Goal: Task Accomplishment & Management: Use online tool/utility

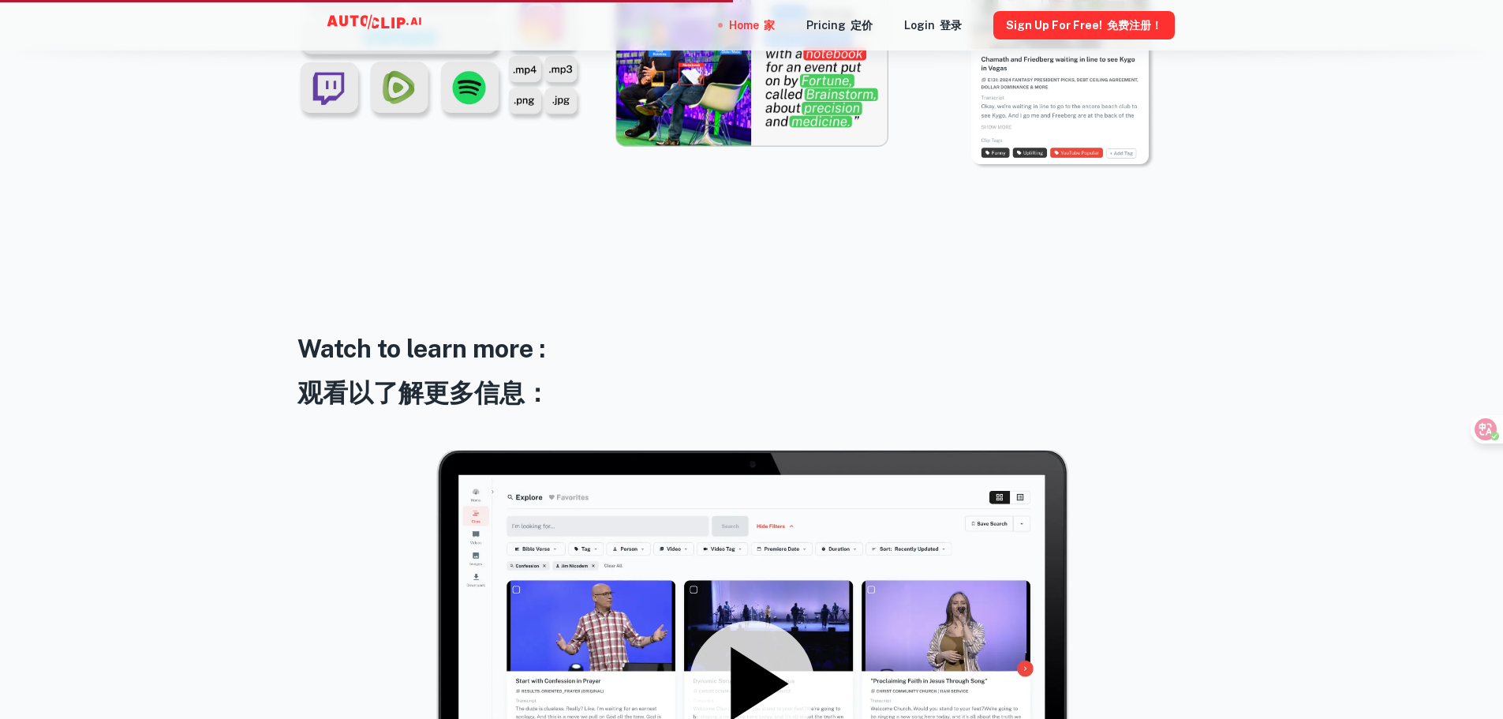
scroll to position [2209, 0]
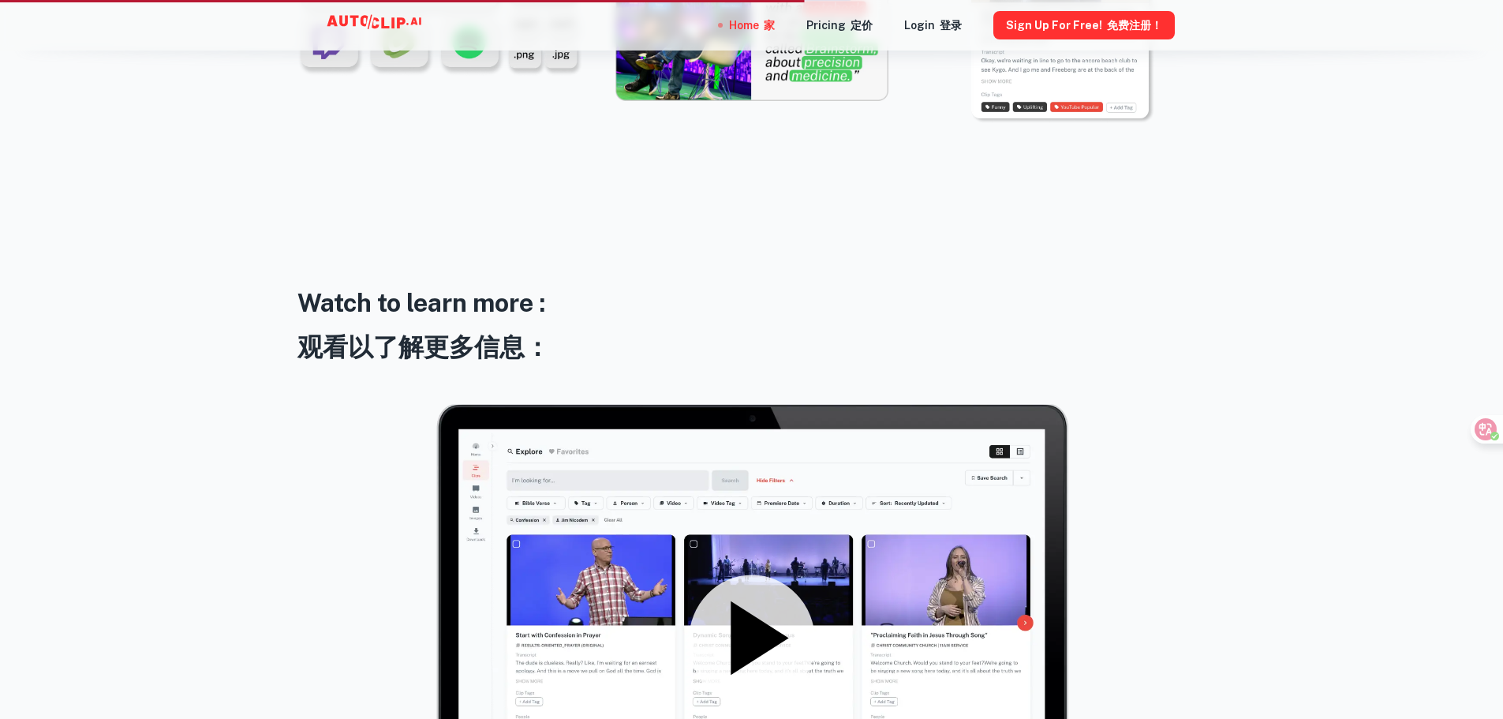
click at [1345, 297] on div "AI powered indexing and search 人工智能索引和搜索 The future of media management is here…" at bounding box center [751, 401] width 1503 height 3759
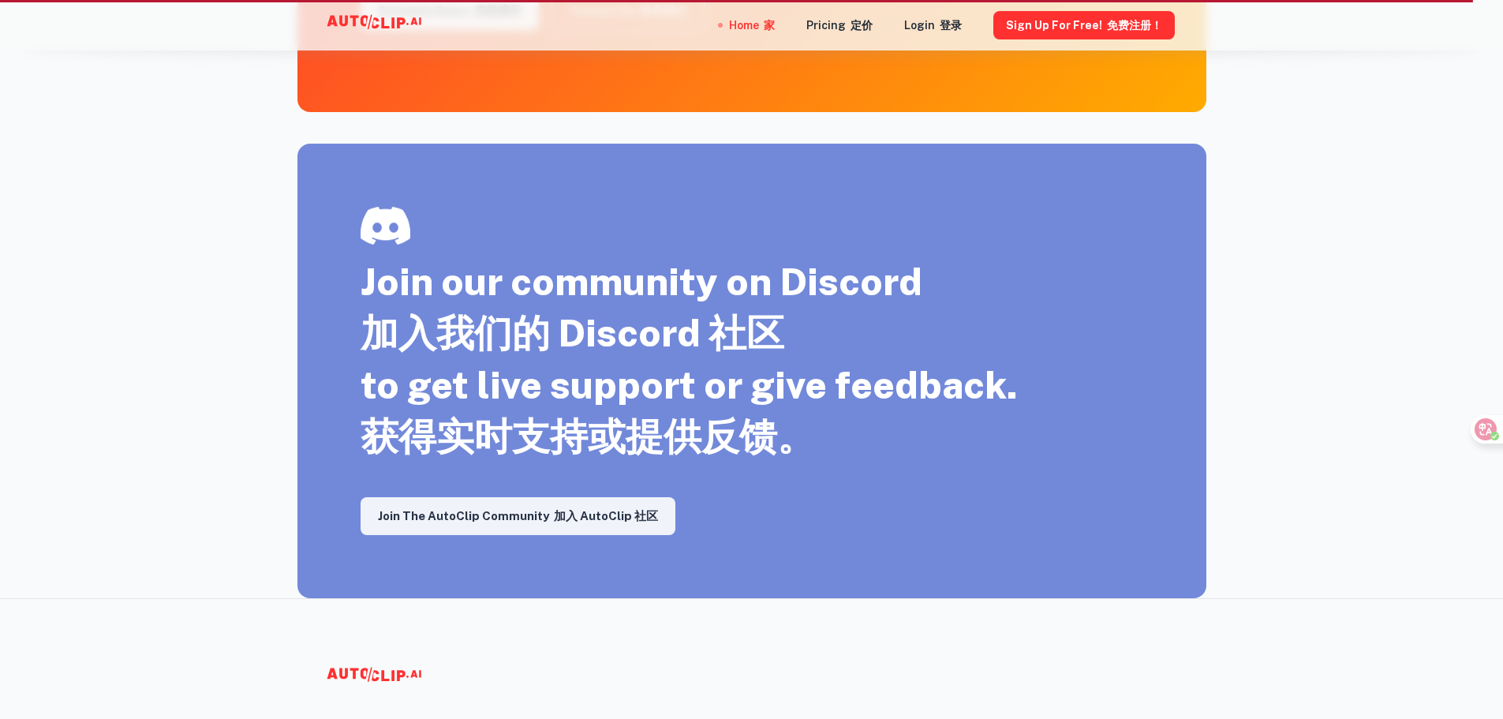
scroll to position [3173, 0]
click at [1096, 24] on button "Sign Up for free! 免费注册！" at bounding box center [1083, 25] width 181 height 28
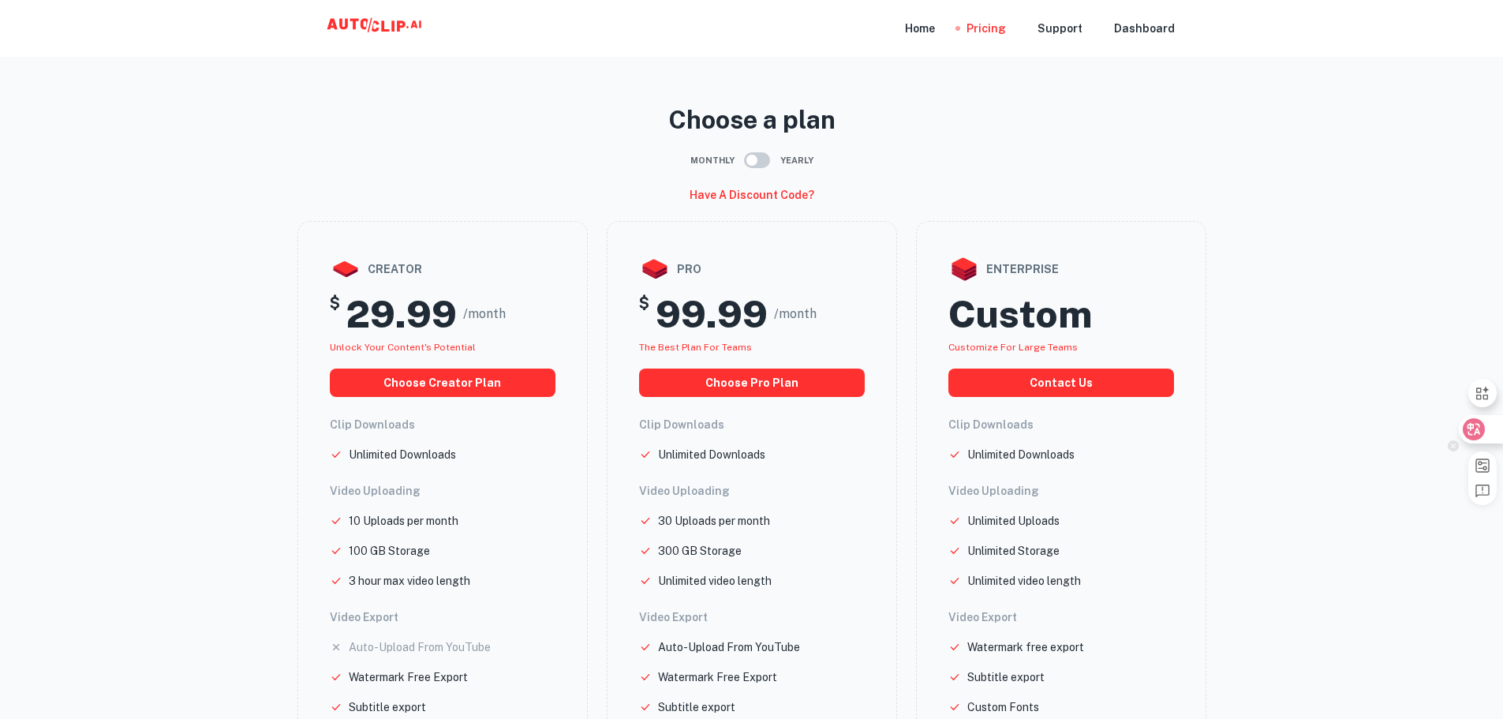
click at [1488, 422] on div at bounding box center [1480, 429] width 43 height 28
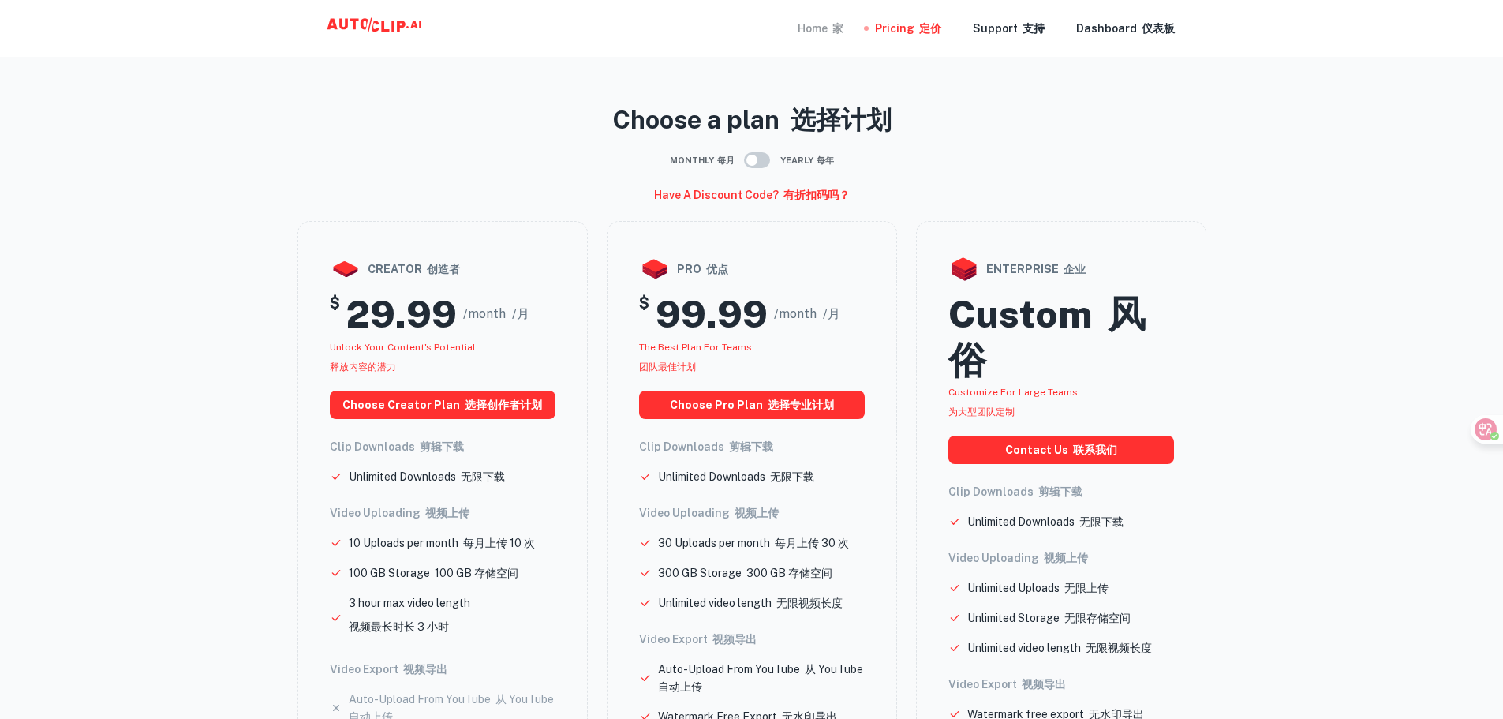
click at [832, 24] on div "Home 家" at bounding box center [821, 28] width 46 height 57
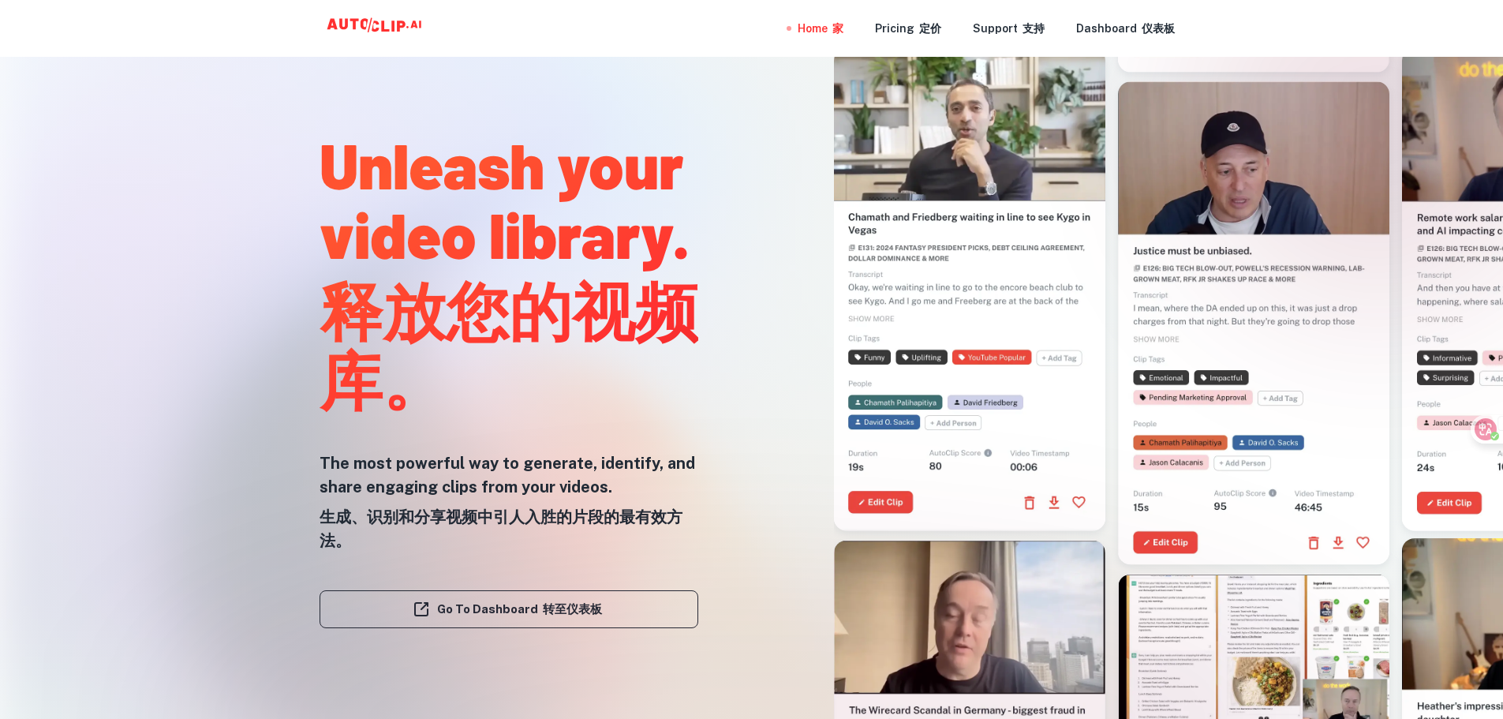
click at [597, 602] on div at bounding box center [752, 719] width 1203 height 316
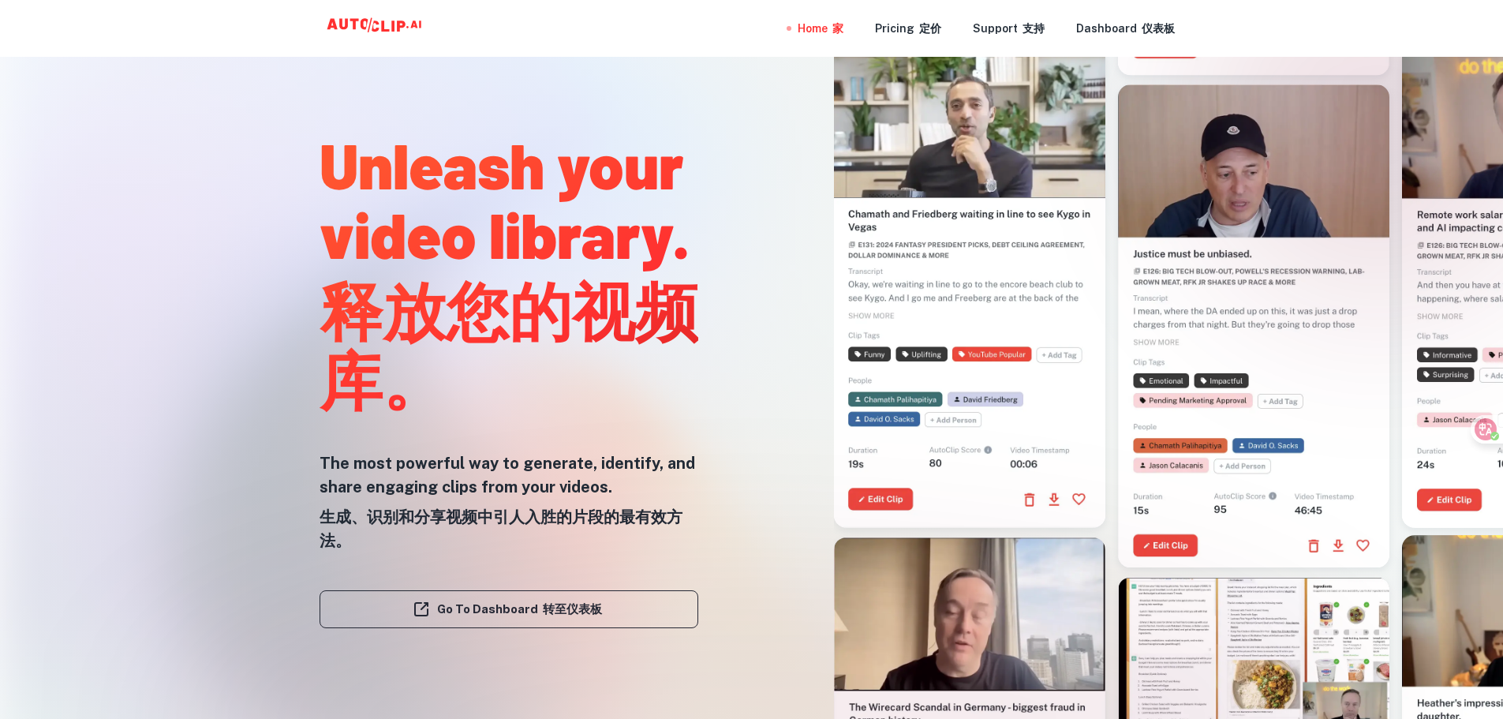
click at [579, 613] on div at bounding box center [752, 719] width 1203 height 316
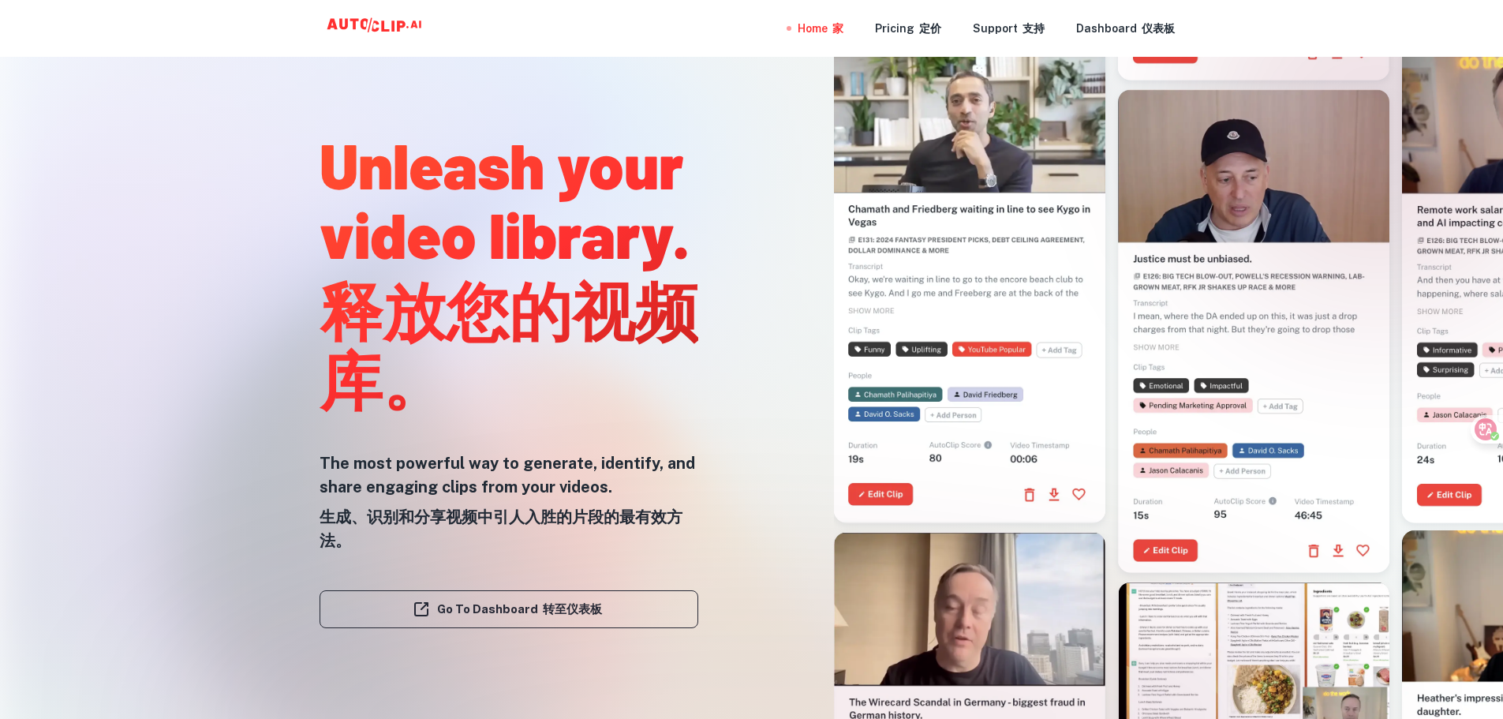
click at [470, 606] on div at bounding box center [752, 719] width 1203 height 316
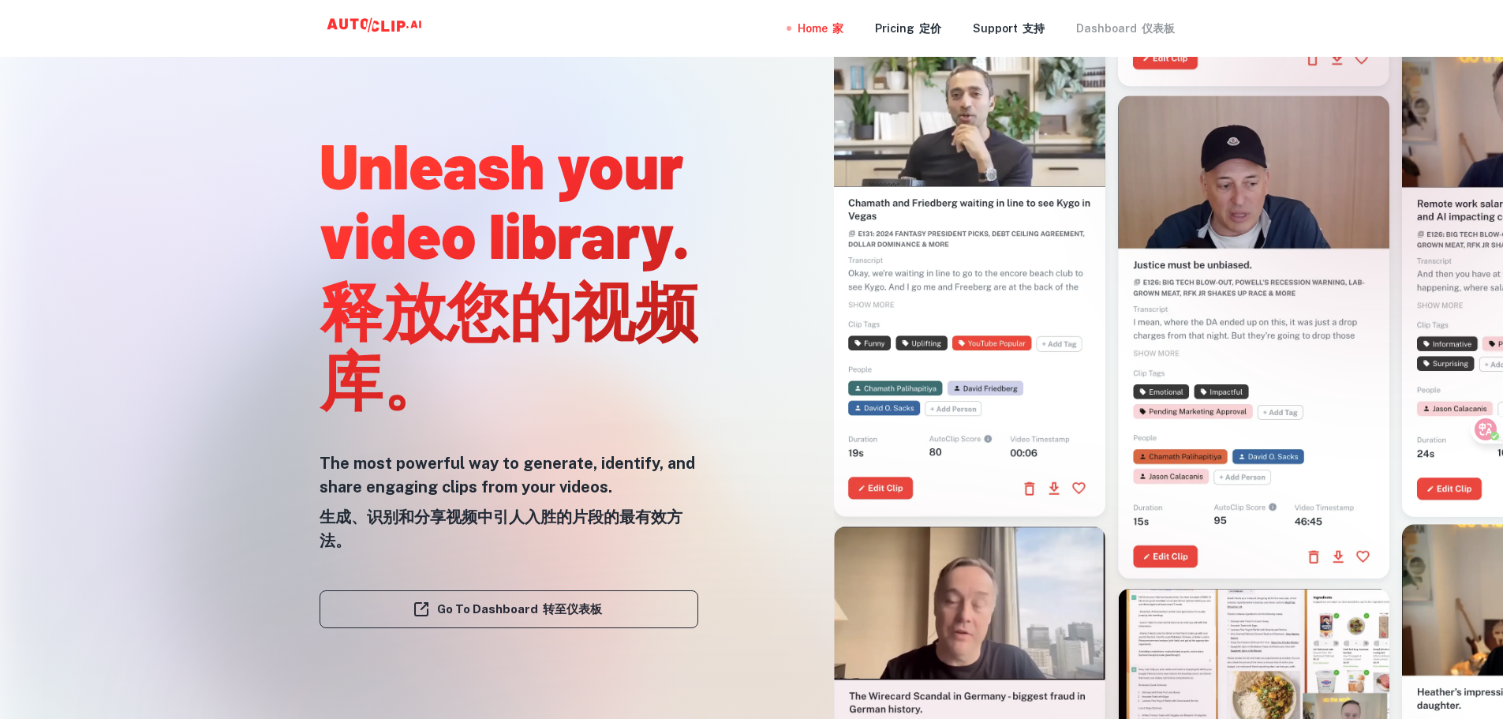
click at [1149, 24] on font "仪表板" at bounding box center [1158, 28] width 33 height 13
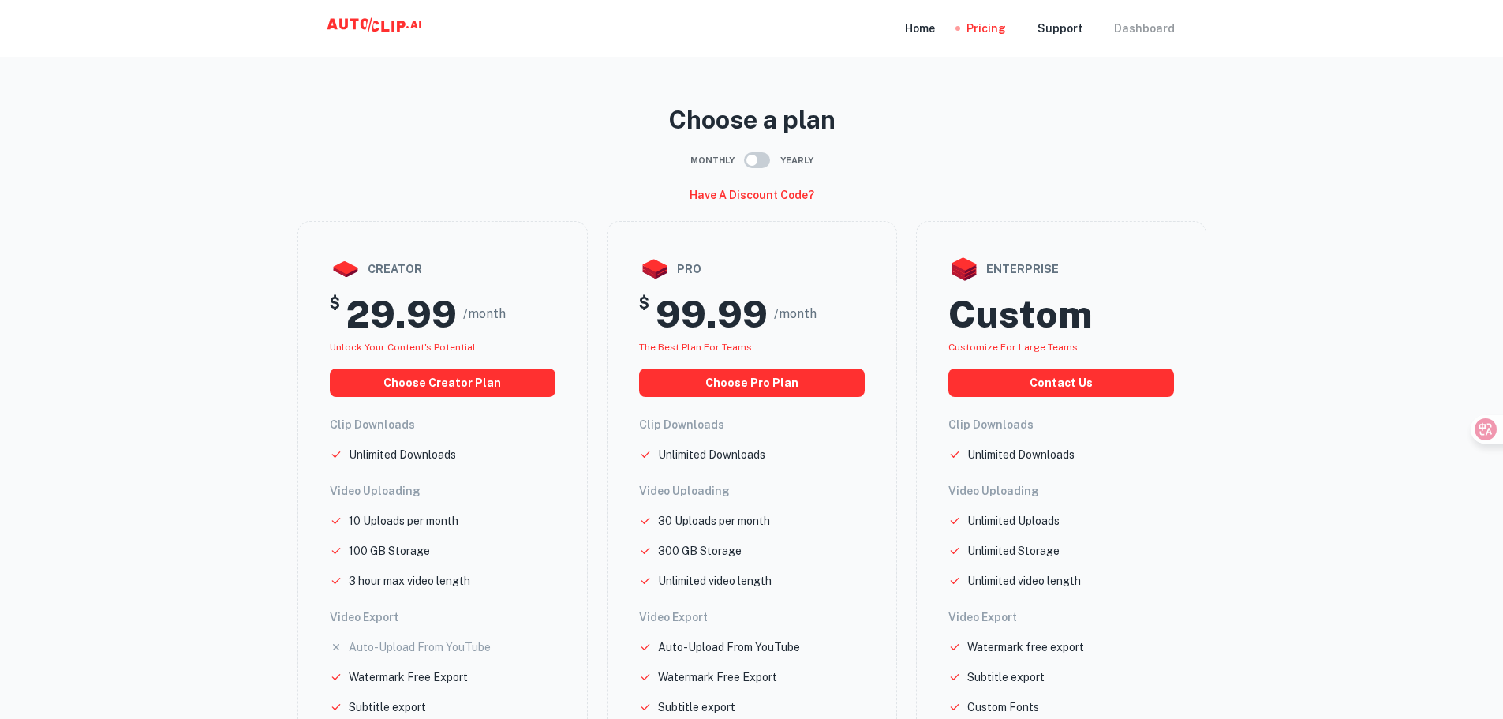
click at [1147, 30] on div "Dashboard" at bounding box center [1144, 28] width 61 height 57
